Goal: Transaction & Acquisition: Purchase product/service

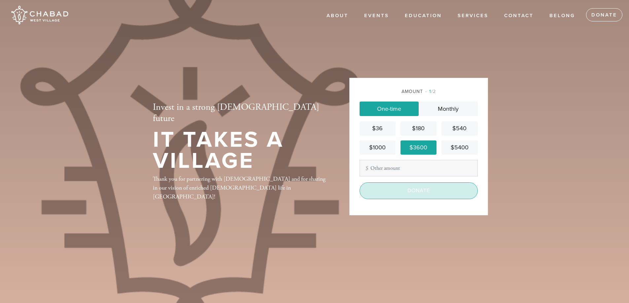
click at [418, 191] on input "Donate" at bounding box center [419, 191] width 118 height 17
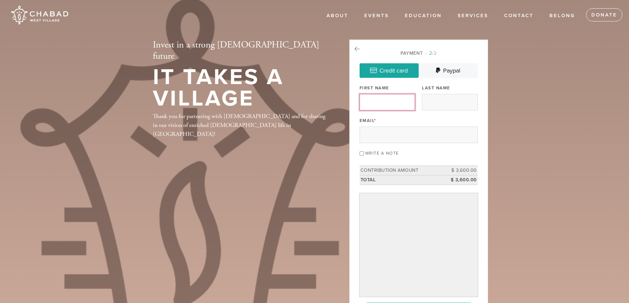
click at [382, 105] on input "First Name" at bounding box center [387, 102] width 55 height 17
type input "Clifford"
type input "Shapiro"
type input "lawcliff@aol.com"
click at [443, 171] on td "Contribution Amount" at bounding box center [404, 171] width 88 height 10
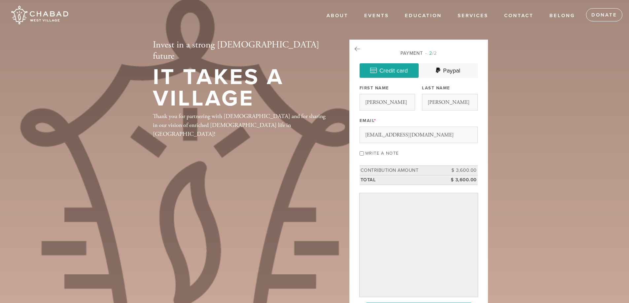
click at [443, 171] on td "Contribution Amount" at bounding box center [404, 171] width 88 height 10
click at [444, 170] on td "Contribution Amount" at bounding box center [404, 171] width 88 height 10
click at [515, 216] on header "About Events High Holidays Sukkot Shabbat Matinée Hineni: Here I Am Passover Sh…" at bounding box center [314, 192] width 629 height 385
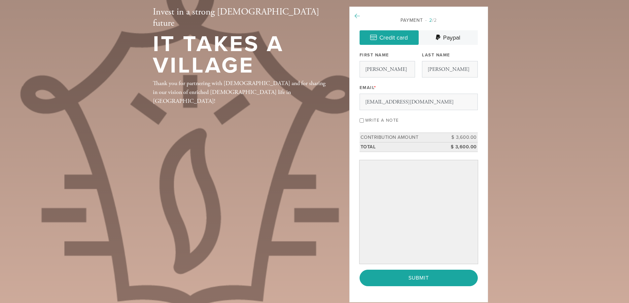
click at [356, 17] on icon at bounding box center [357, 16] width 5 height 6
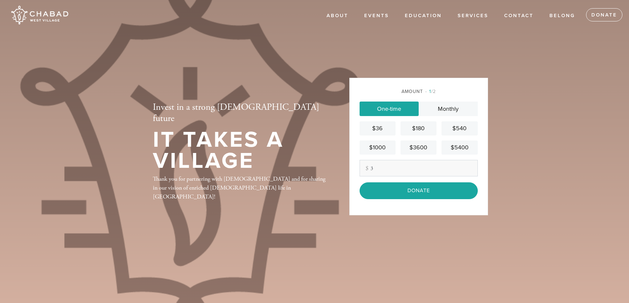
click at [452, 149] on div "$5400" at bounding box center [459, 147] width 31 height 9
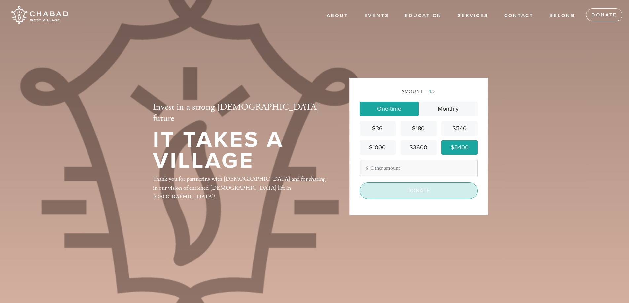
click at [410, 189] on input "Donate" at bounding box center [419, 191] width 118 height 17
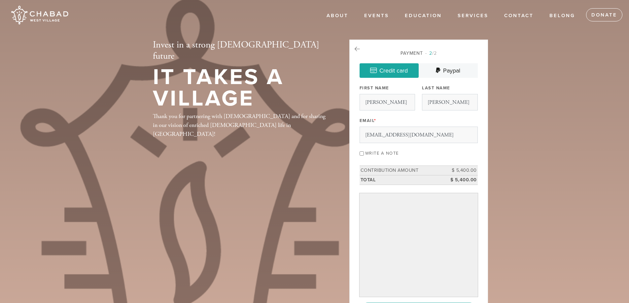
scroll to position [33, 0]
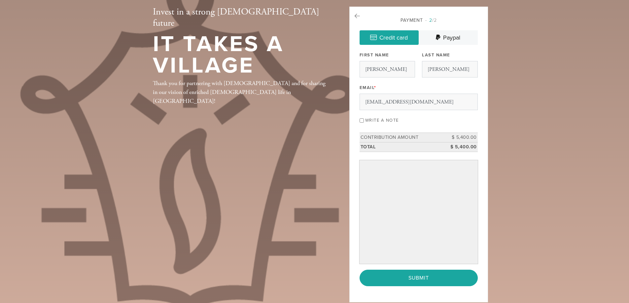
drag, startPoint x: 512, startPoint y: 190, endPoint x: 515, endPoint y: 159, distance: 31.2
click at [515, 159] on header "About Events High Holidays Sukkot Shabbat Matinée Hineni: Here I Am [DATE] [DAT…" at bounding box center [314, 159] width 629 height 385
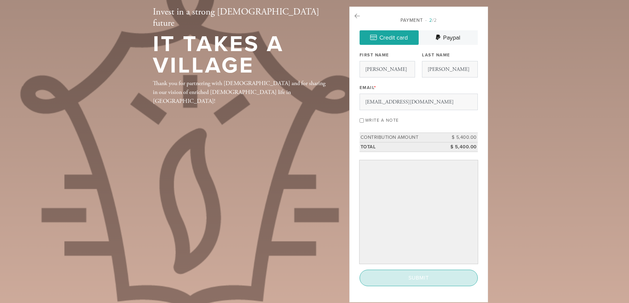
drag, startPoint x: 424, startPoint y: 279, endPoint x: 424, endPoint y: 283, distance: 4.0
click at [424, 283] on input "Submit" at bounding box center [419, 278] width 118 height 17
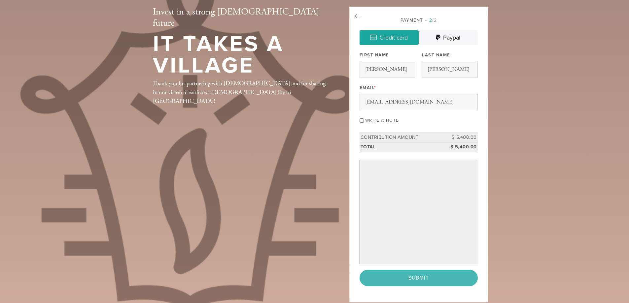
click at [421, 279] on div "< Previous Page Submit" at bounding box center [419, 278] width 118 height 17
